Goal: Task Accomplishment & Management: Manage account settings

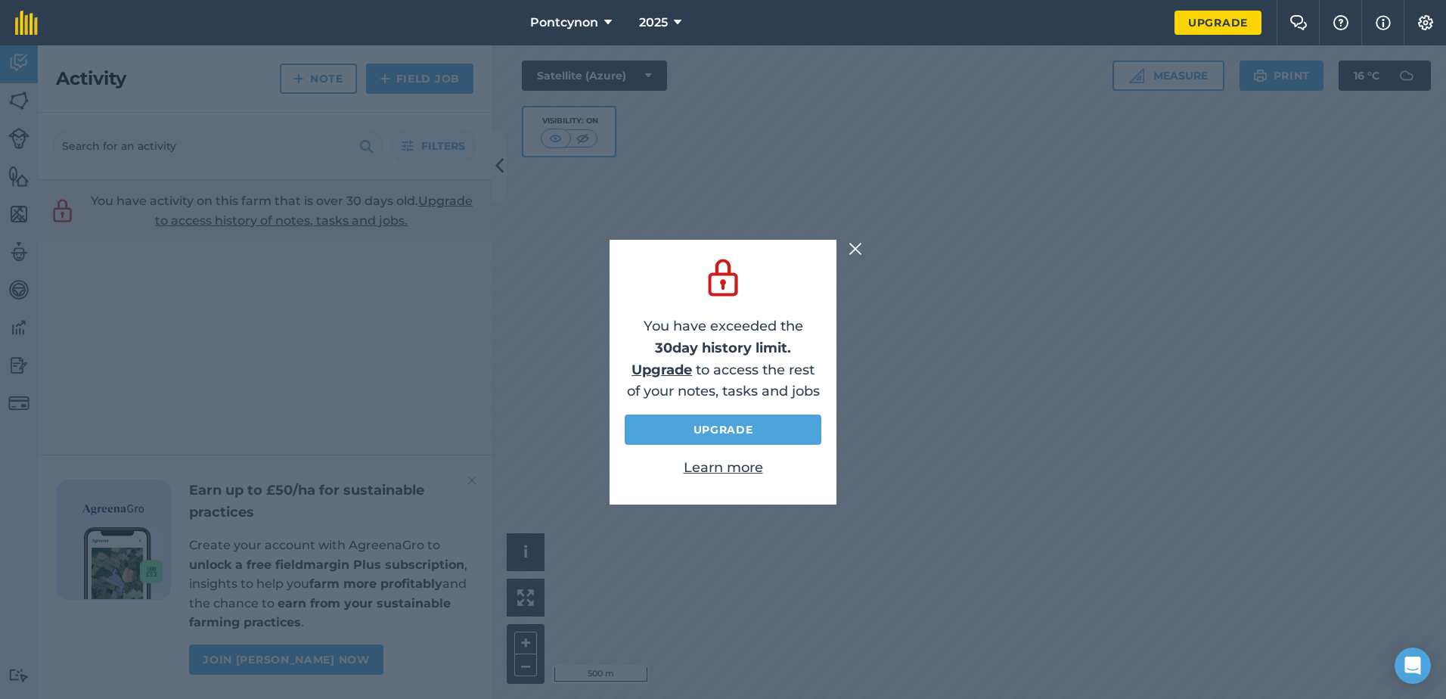
click at [850, 250] on img at bounding box center [855, 249] width 14 height 18
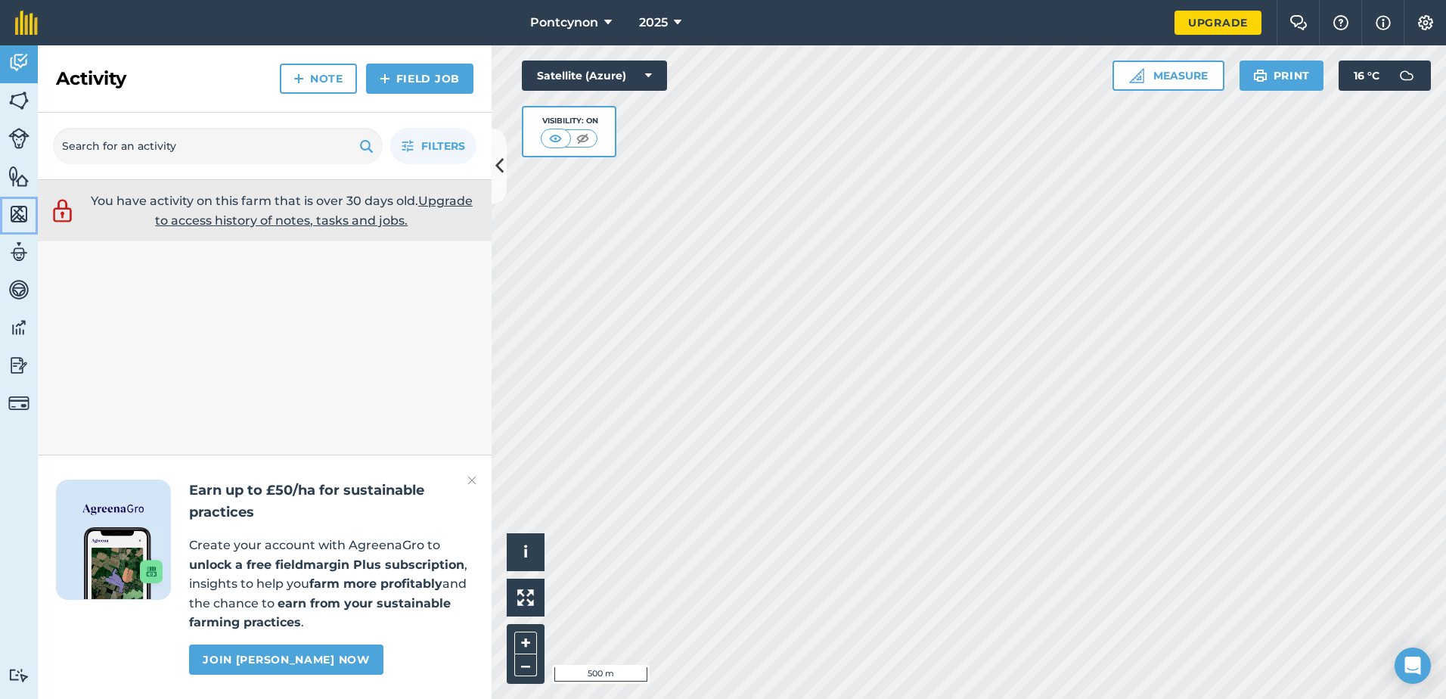
click at [18, 209] on img at bounding box center [18, 214] width 21 height 23
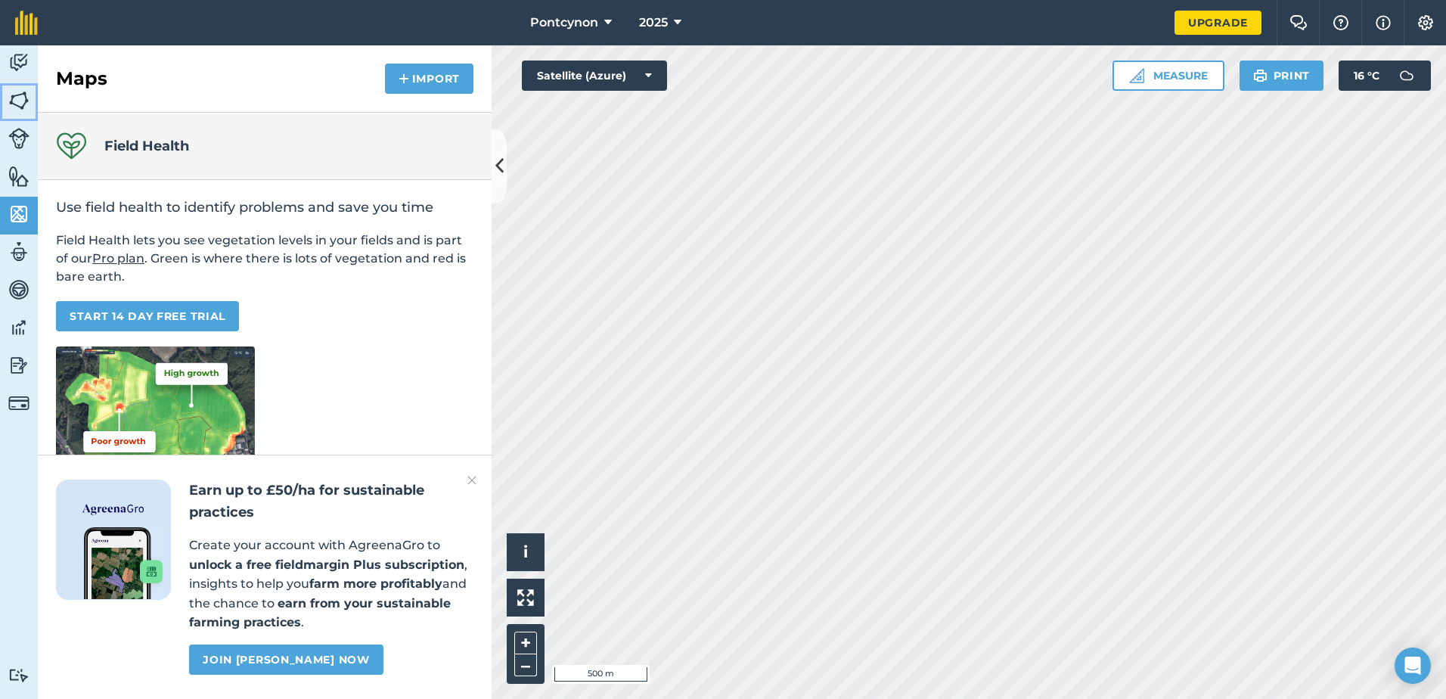
click at [21, 100] on img at bounding box center [18, 100] width 21 height 23
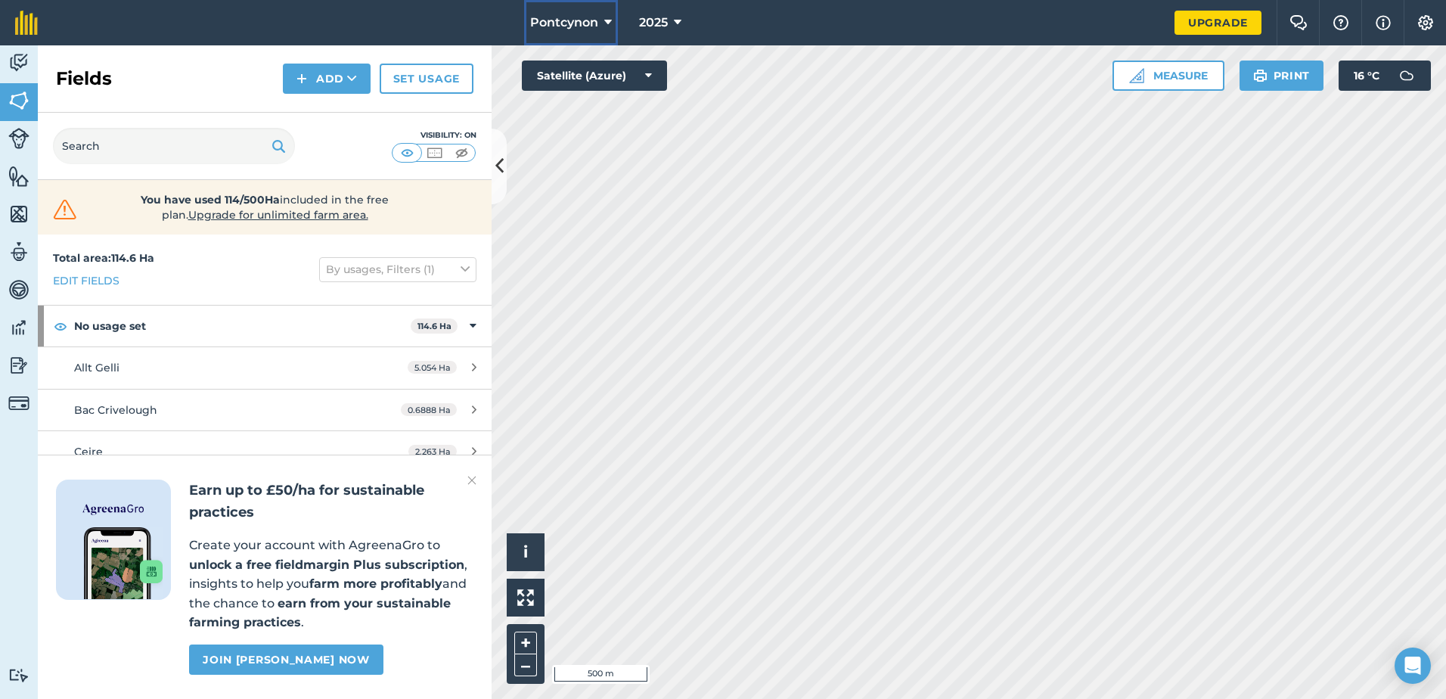
click at [597, 22] on span "Pontcynon" at bounding box center [564, 23] width 68 height 18
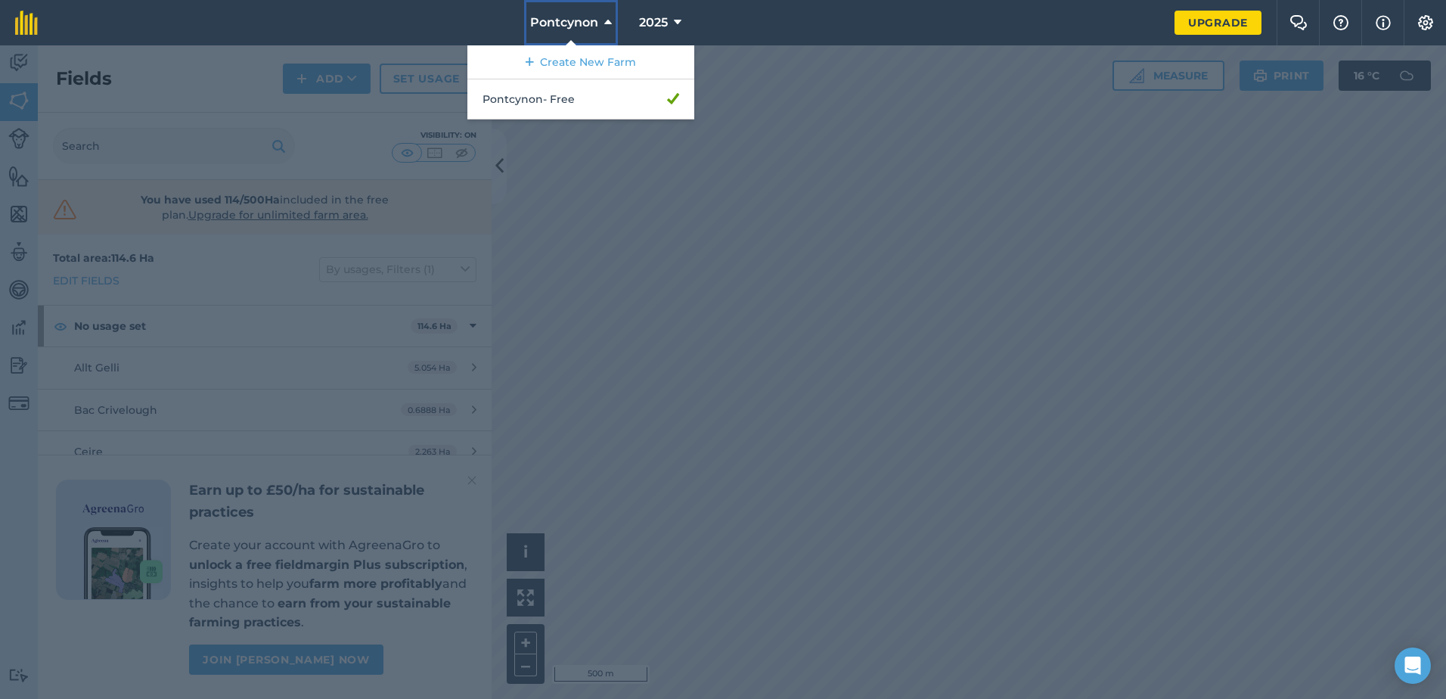
click at [597, 22] on span "Pontcynon" at bounding box center [564, 23] width 68 height 18
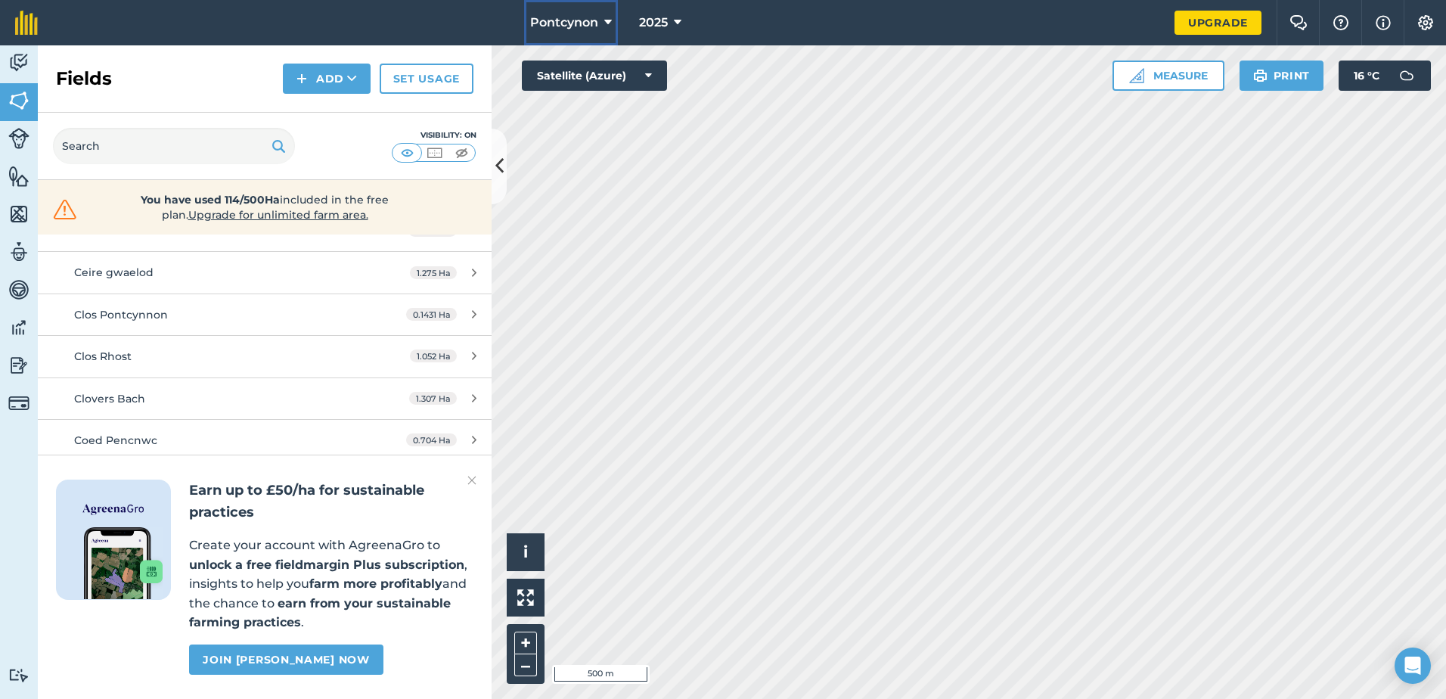
scroll to position [227, 0]
click at [470, 479] on img at bounding box center [471, 480] width 9 height 18
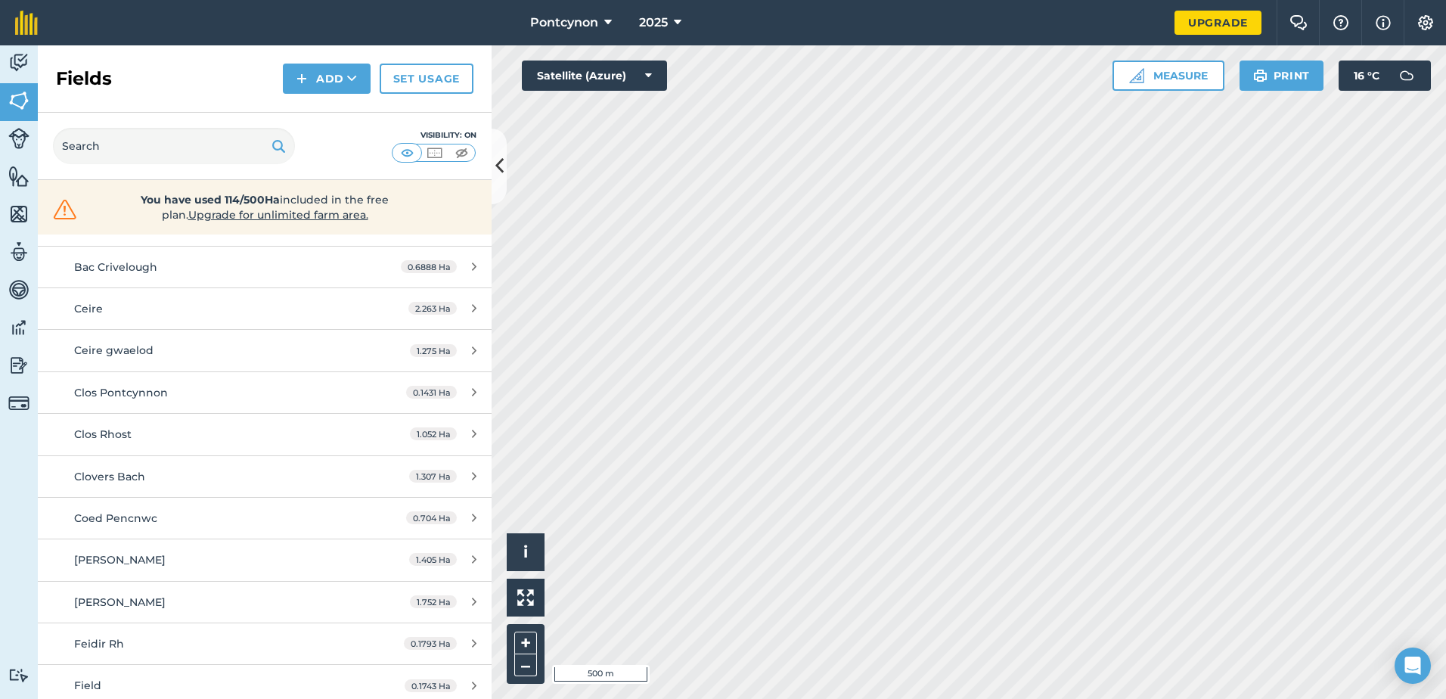
scroll to position [0, 0]
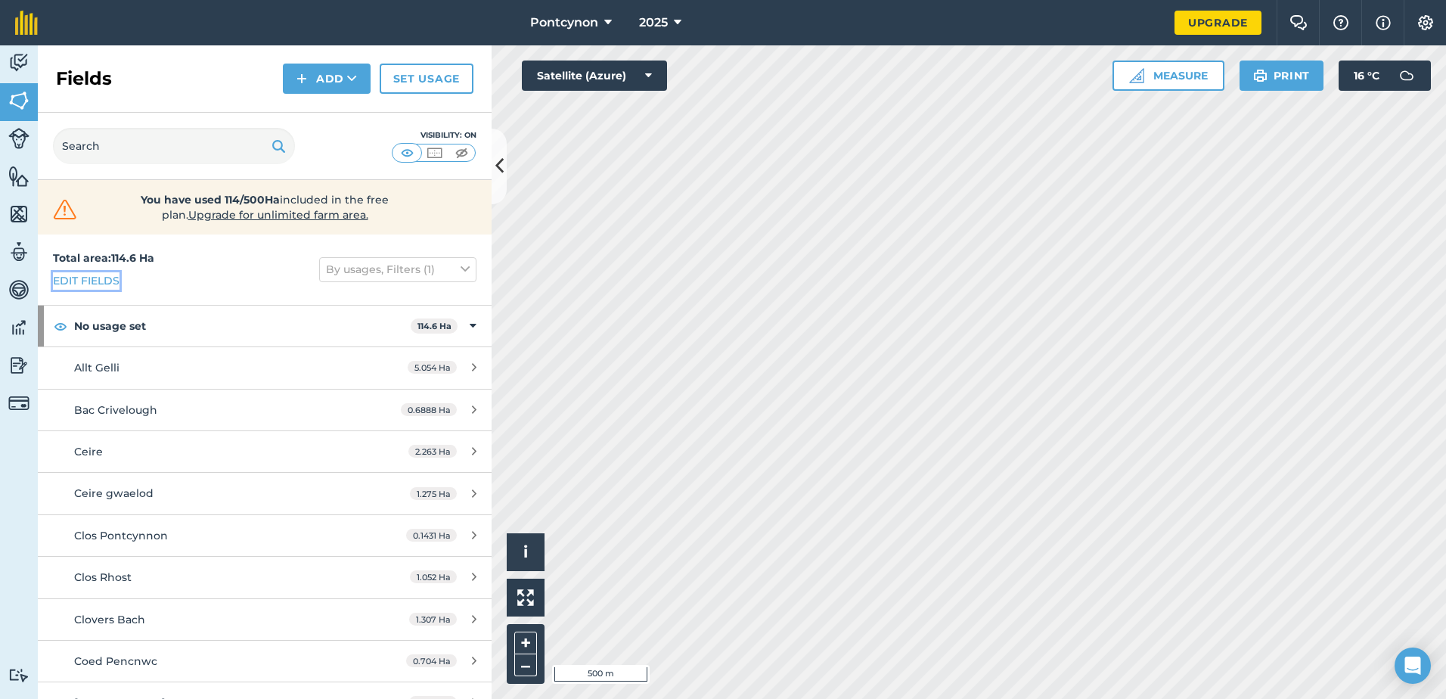
click at [92, 277] on link "Edit fields" at bounding box center [86, 280] width 67 height 17
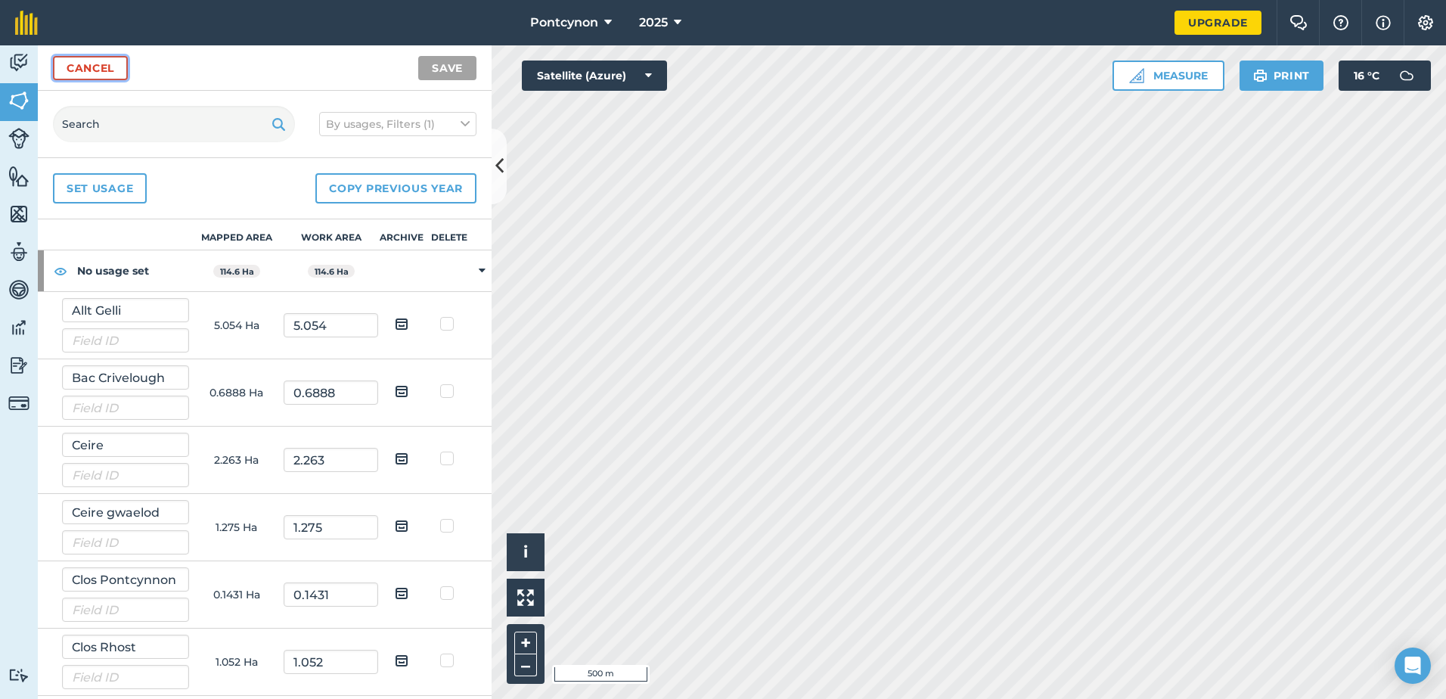
click at [101, 67] on link "Cancel" at bounding box center [90, 68] width 75 height 24
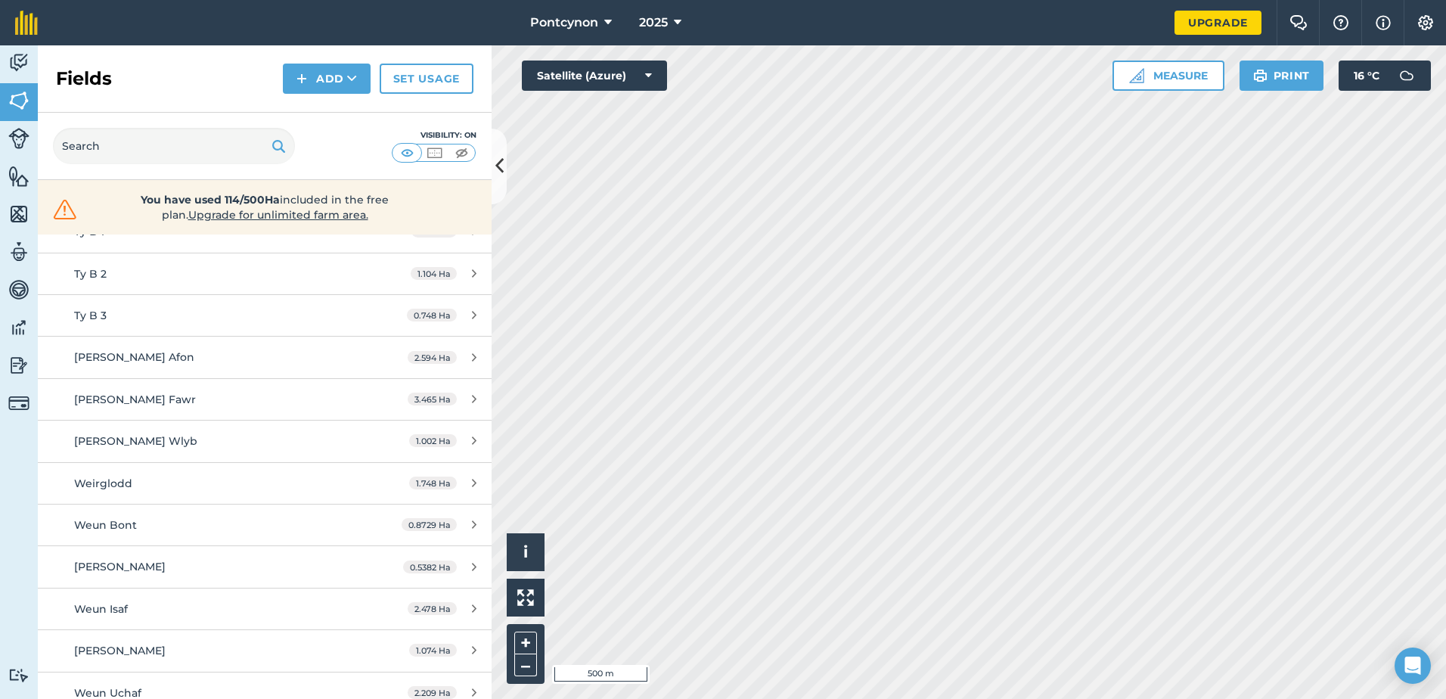
scroll to position [3207, 0]
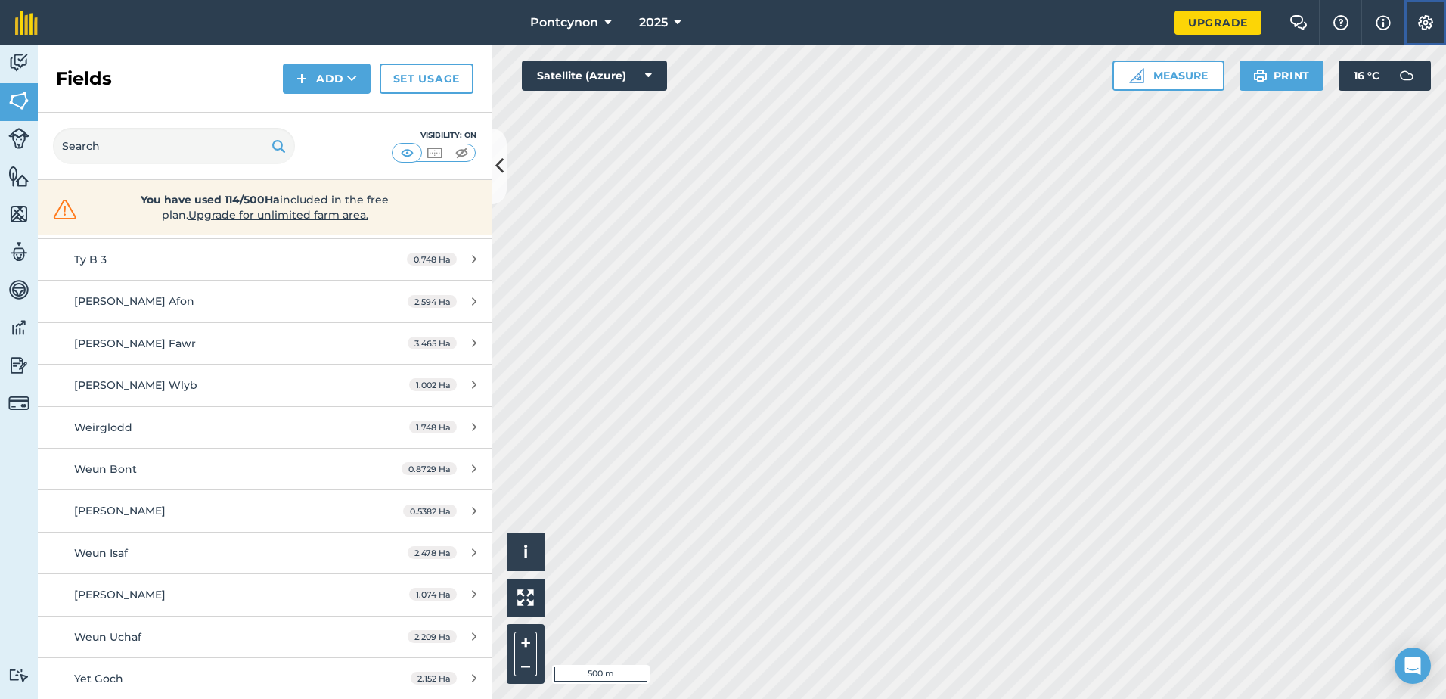
click at [1407, 21] on button "Settings" at bounding box center [1424, 22] width 42 height 45
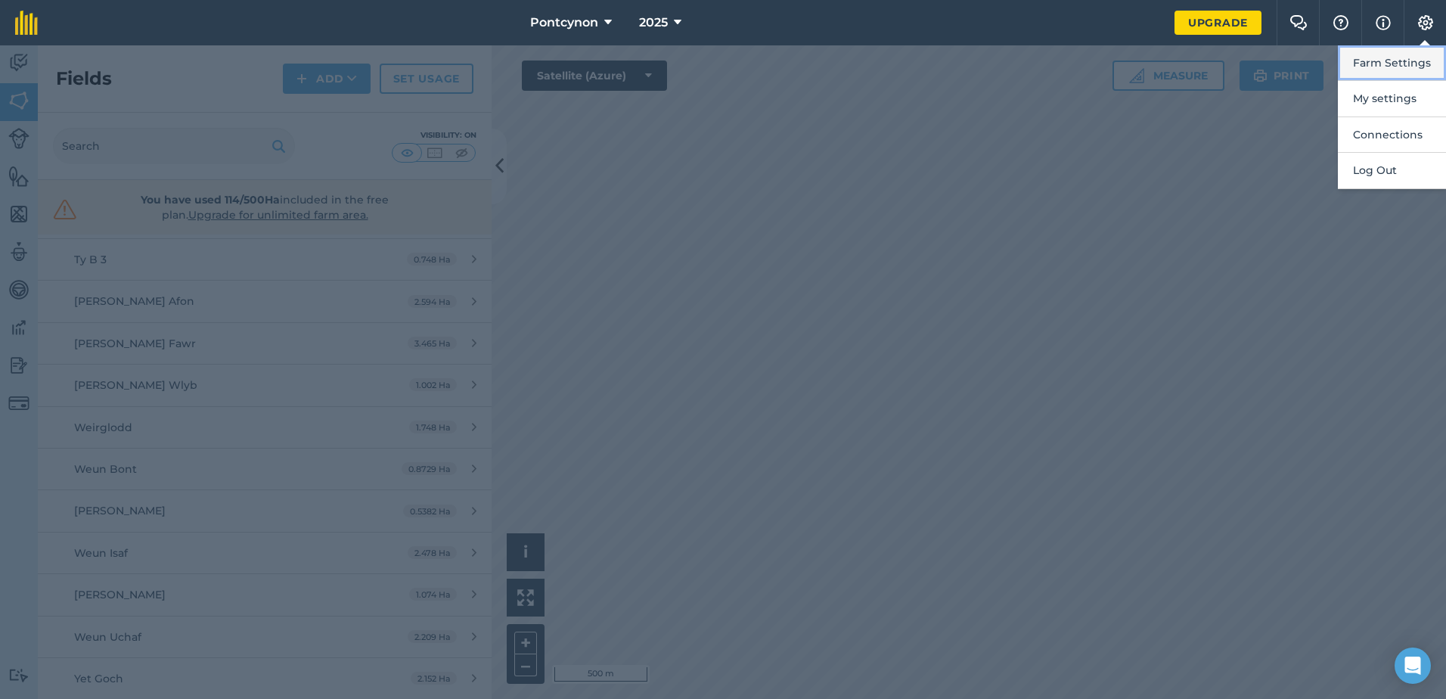
click at [1412, 60] on button "Farm Settings" at bounding box center [1392, 63] width 108 height 36
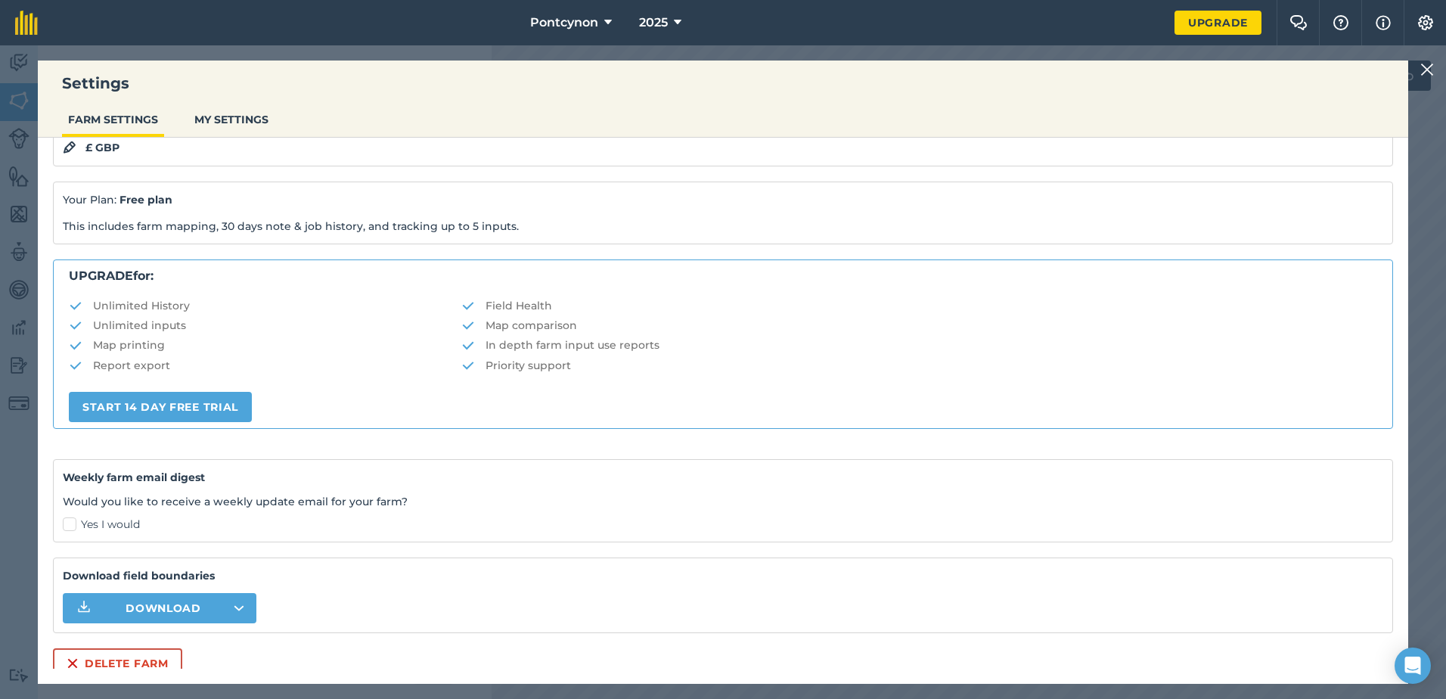
scroll to position [180, 0]
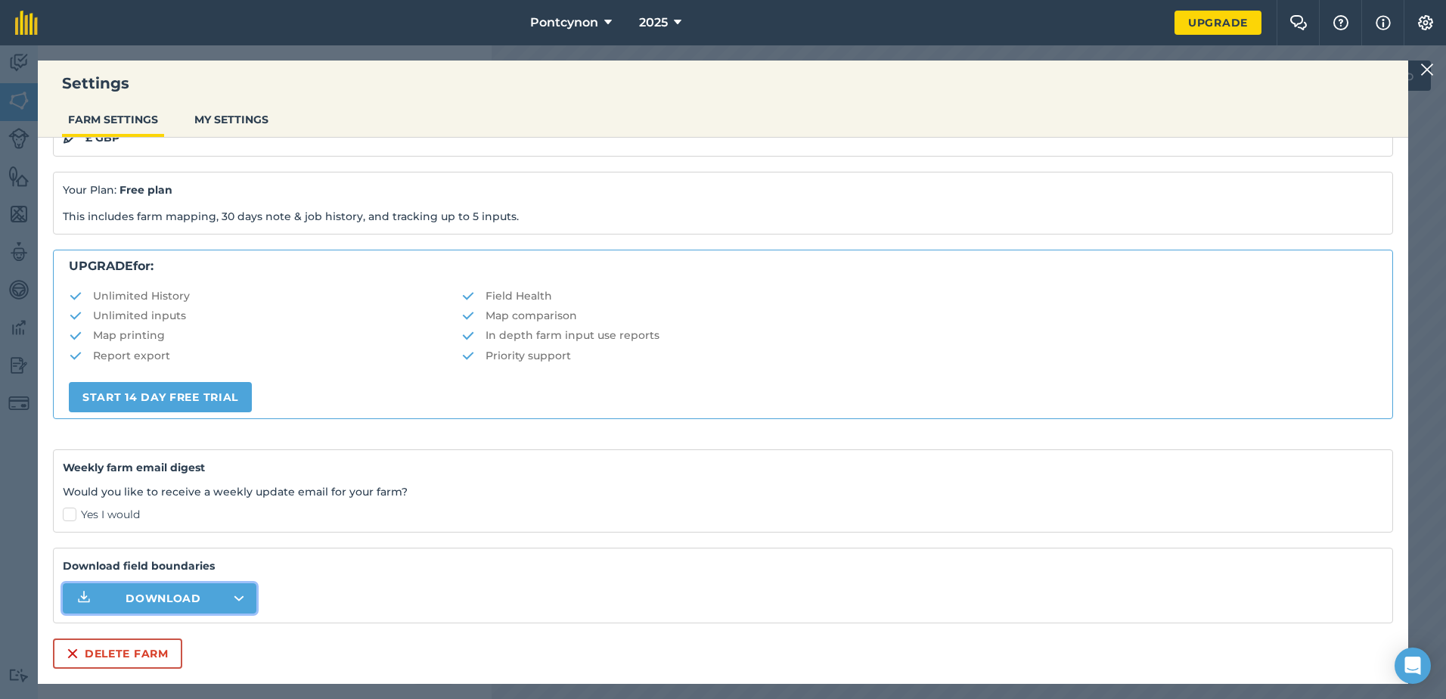
click at [169, 590] on button "Download" at bounding box center [160, 598] width 194 height 30
click at [173, 592] on span "Download" at bounding box center [164, 598] width 76 height 15
